Goal: Task Accomplishment & Management: Manage account settings

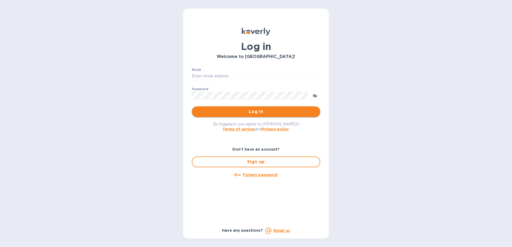
type input "[PERSON_NAME][EMAIL_ADDRESS][PERSON_NAME][DOMAIN_NAME]"
click at [265, 115] on button "Log in" at bounding box center [256, 111] width 129 height 11
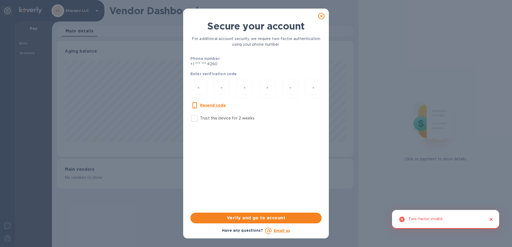
scroll to position [116, 297]
click at [200, 89] on input "number" at bounding box center [199, 89] width 8 height 10
type input "5"
type input "6"
type input "4"
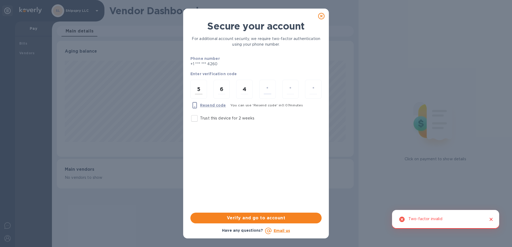
type input "3"
type input "2"
type input "5"
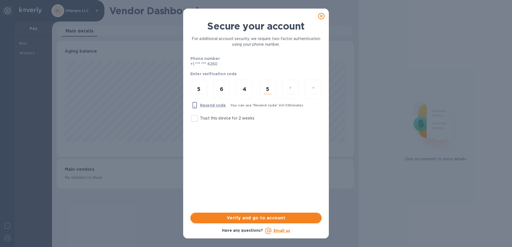
click at [267, 91] on input "5" at bounding box center [268, 89] width 8 height 10
click at [267, 91] on input "number" at bounding box center [268, 89] width 8 height 10
type input "3"
type input "5"
type input "2"
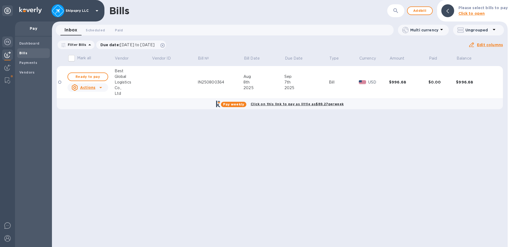
click at [8, 42] on img at bounding box center [7, 42] width 6 height 6
